Goal: Communication & Community: Answer question/provide support

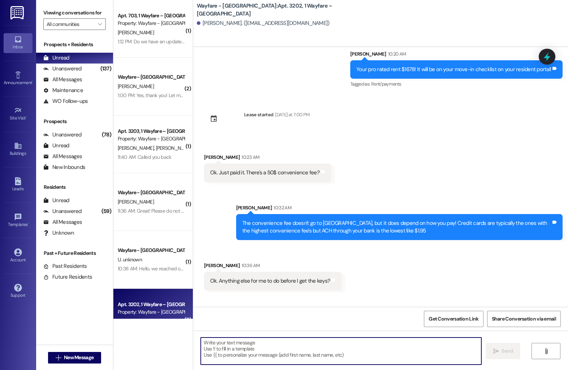
scroll to position [2020, 0]
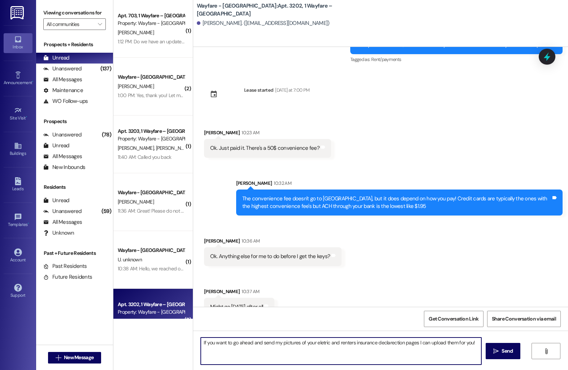
click at [377, 343] on textarea "If you want to go ahead and send my pictures of your eletric and renters insura…" at bounding box center [341, 351] width 281 height 27
type textarea "If you want to go ahead and send my pictures of your electric and renters insur…"
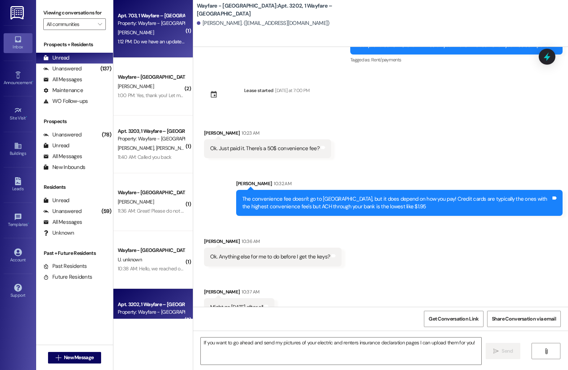
click at [152, 26] on div "Property: Wayfare - [GEOGRAPHIC_DATA]" at bounding box center [151, 24] width 67 height 8
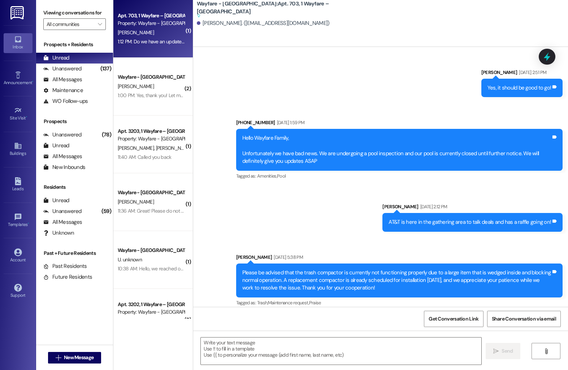
scroll to position [4290, 0]
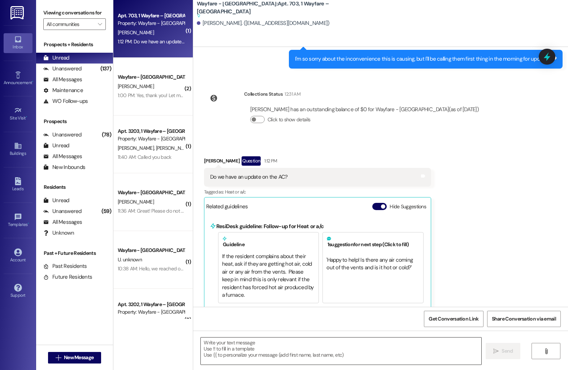
click at [247, 346] on textarea at bounding box center [341, 351] width 281 height 27
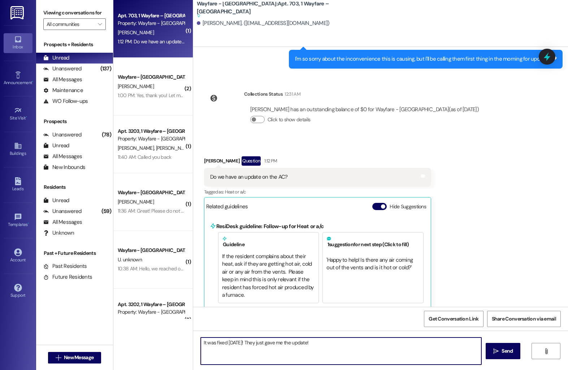
type textarea "It was fixed [DATE]! They just gave me the update!"
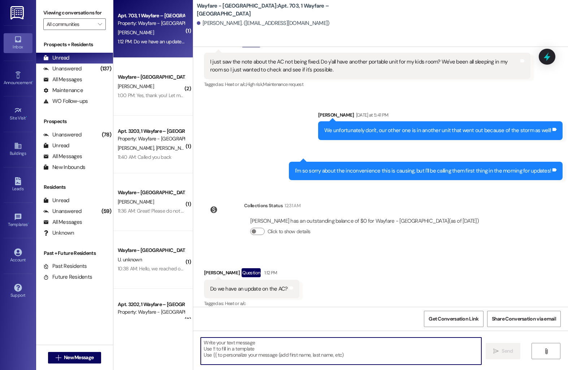
scroll to position [4211, 0]
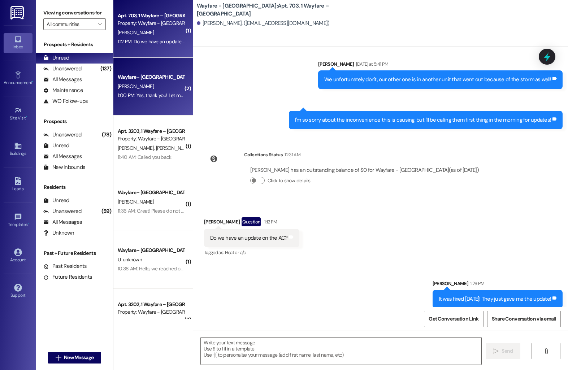
click at [156, 92] on div "1:00 PM: Yes, thank you! Let me get this uploaded for you! 1:00 PM: Yes, thank …" at bounding box center [178, 95] width 120 height 7
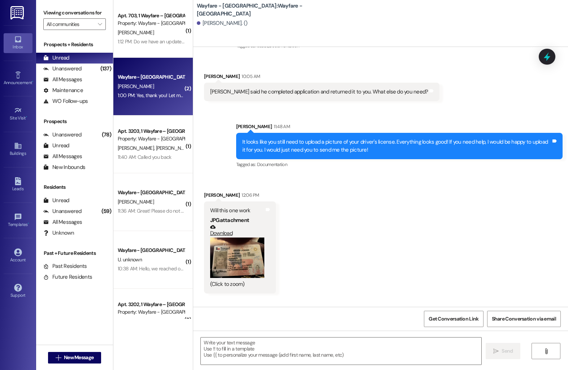
scroll to position [1765, 0]
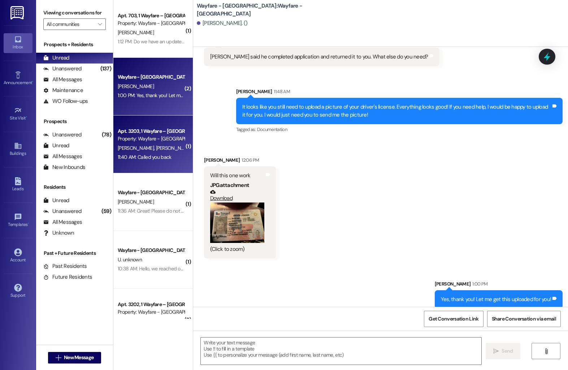
click at [160, 137] on div "Property: Wayfare - [GEOGRAPHIC_DATA]" at bounding box center [151, 139] width 67 height 8
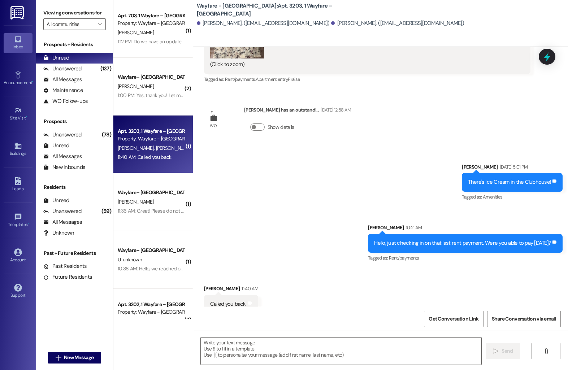
scroll to position [3786, 0]
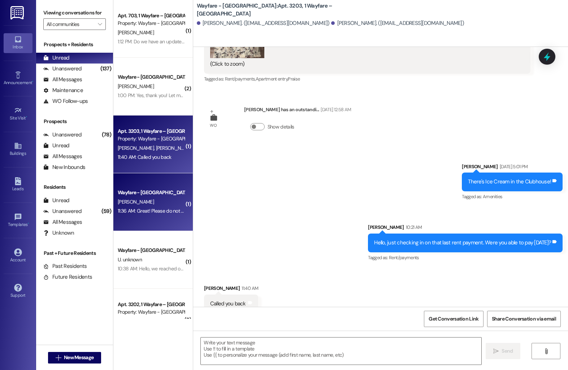
click at [152, 201] on div "[PERSON_NAME]" at bounding box center [151, 202] width 68 height 9
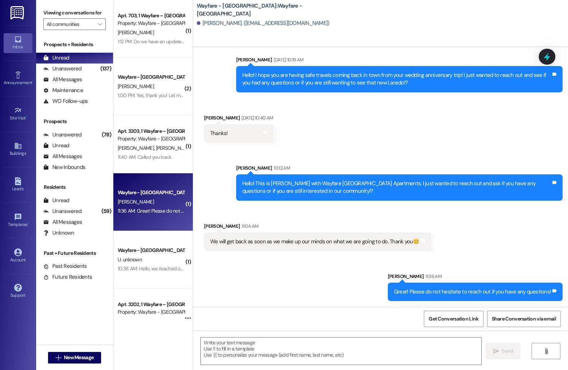
scroll to position [180, 0]
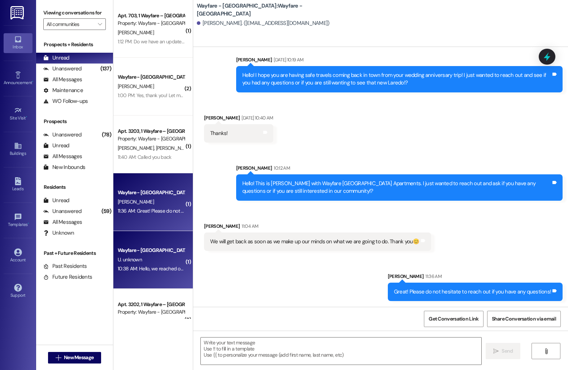
click at [163, 257] on div "U. unknown" at bounding box center [151, 259] width 68 height 9
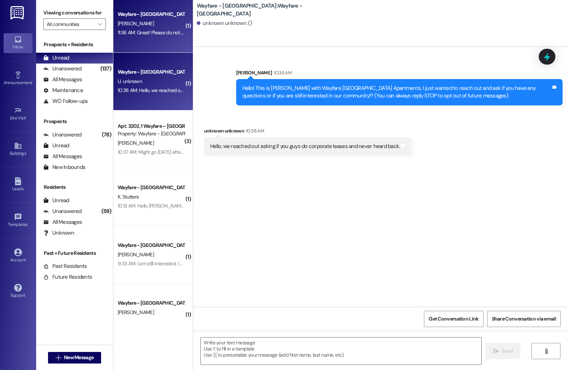
scroll to position [201, 0]
